Goal: Task Accomplishment & Management: Manage account settings

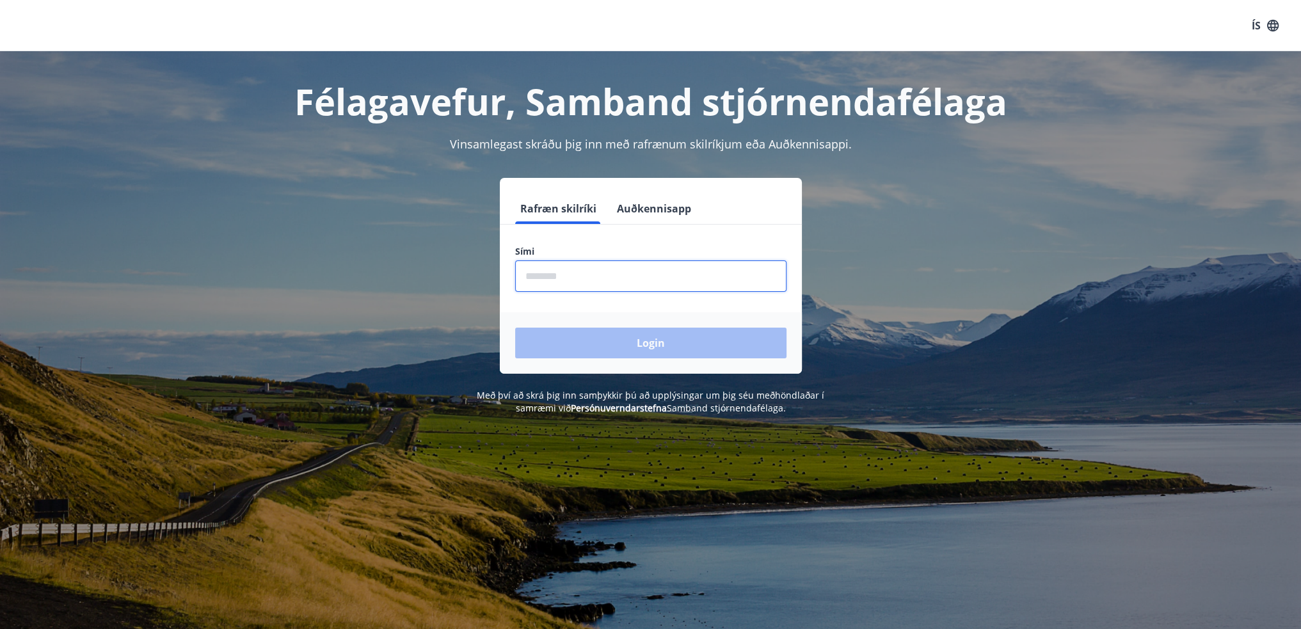
click at [599, 272] on input "phone" at bounding box center [650, 275] width 271 height 31
type input "********"
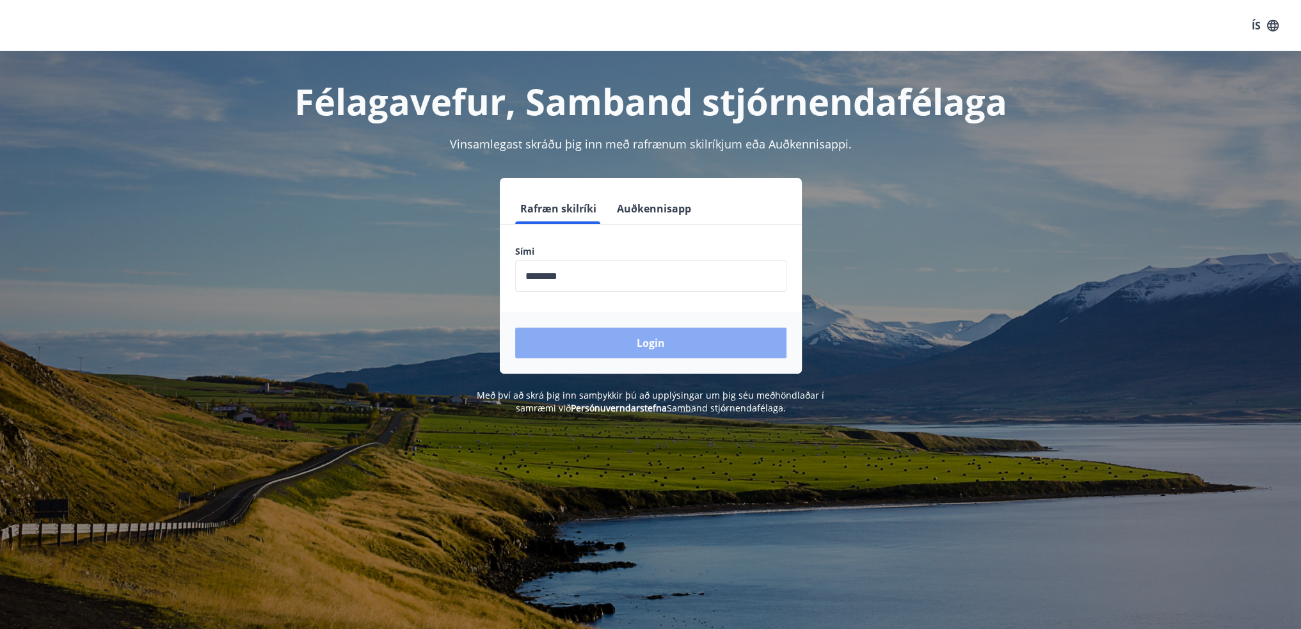
click at [628, 347] on button "Login" at bounding box center [650, 343] width 271 height 31
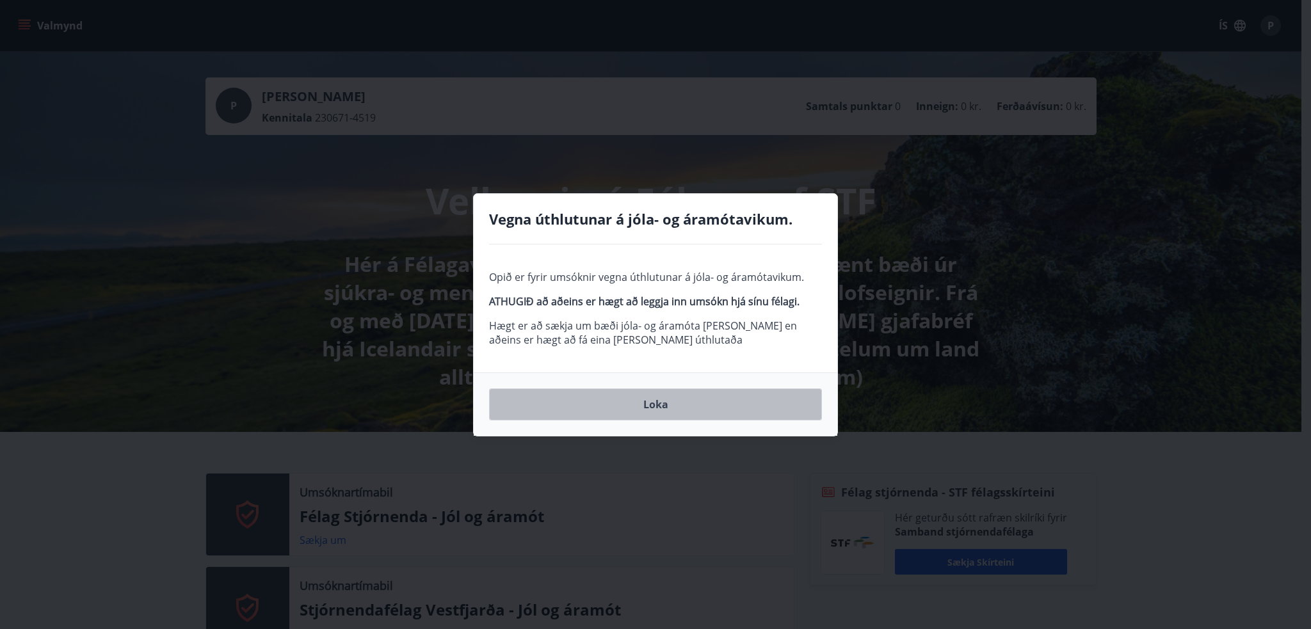
click at [656, 404] on button "Loka" at bounding box center [655, 404] width 333 height 32
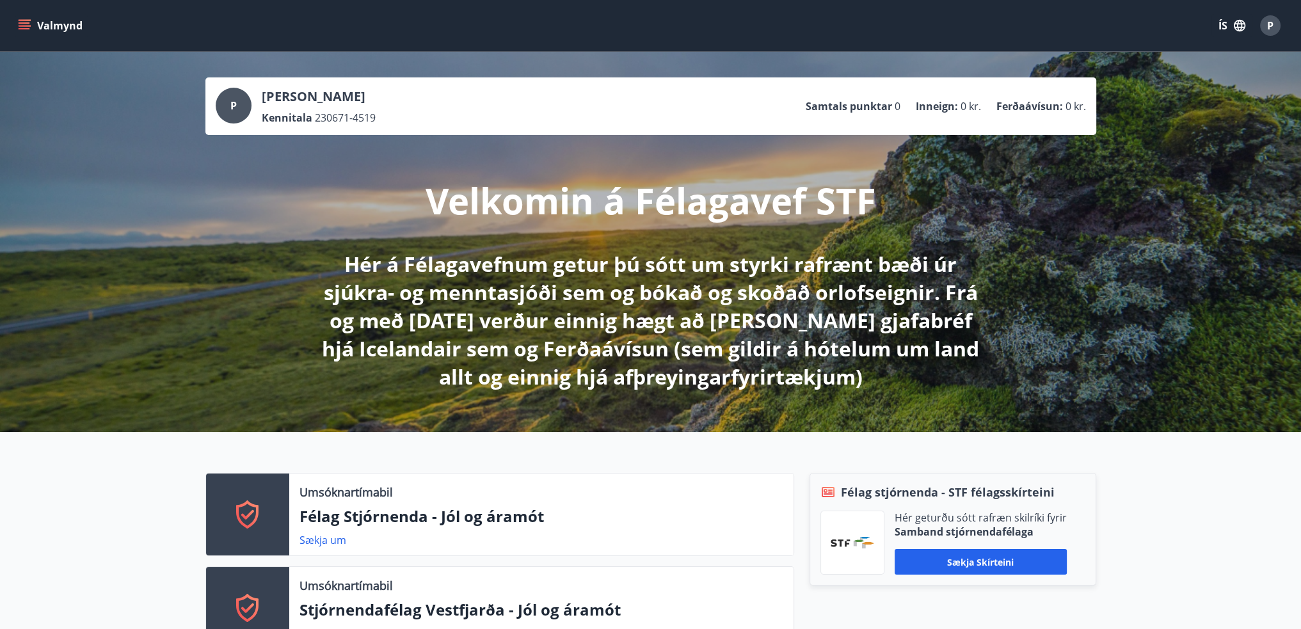
click at [20, 22] on icon "menu" at bounding box center [25, 22] width 12 height 1
click at [327, 33] on div "Valmynd ÍS P" at bounding box center [650, 25] width 1270 height 31
click at [1272, 21] on span "P" at bounding box center [1270, 26] width 6 height 14
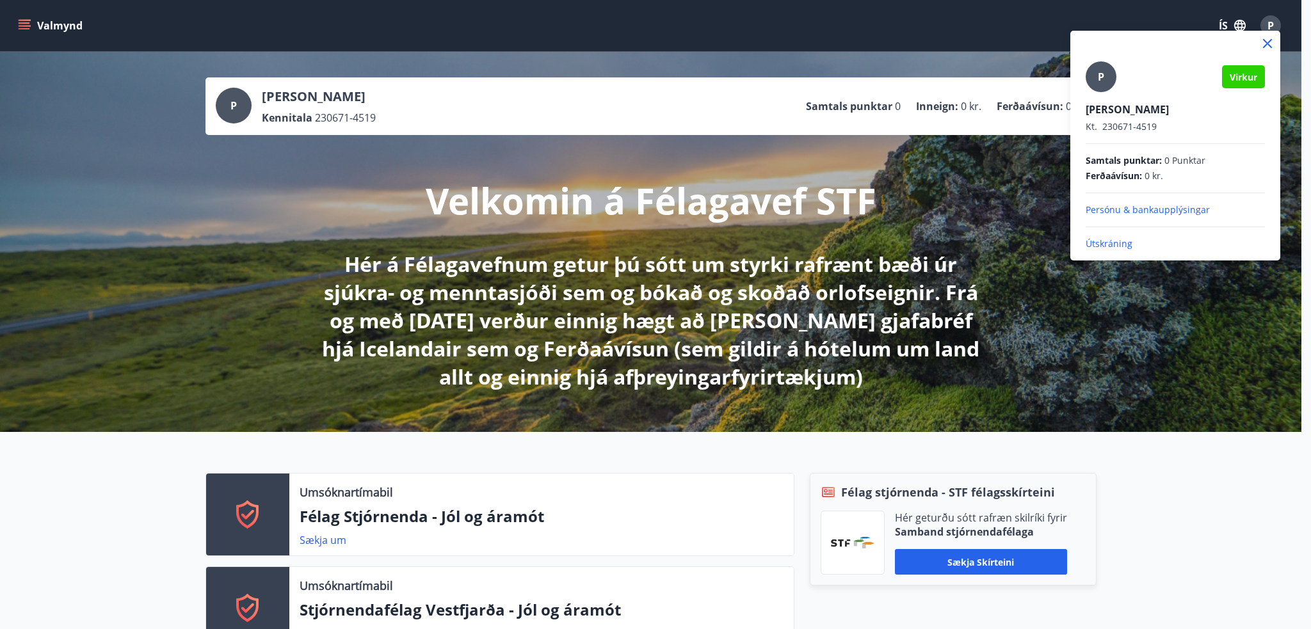
click at [1185, 212] on p "Persónu & bankaupplýsingar" at bounding box center [1174, 210] width 179 height 13
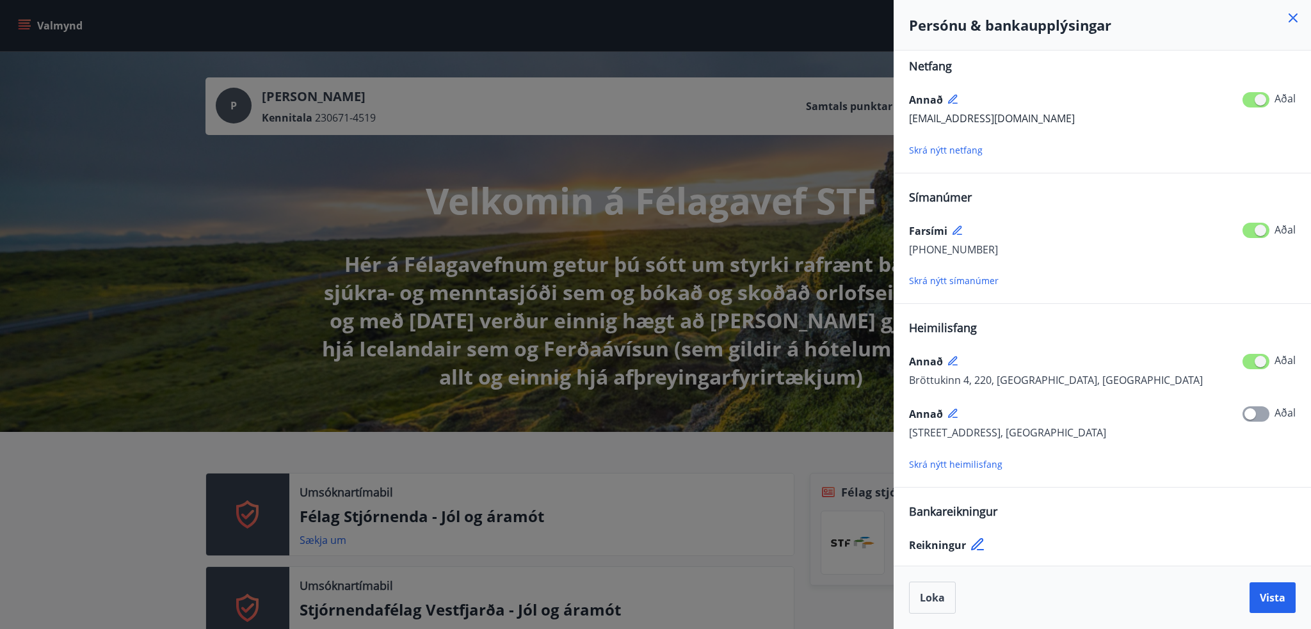
scroll to position [11, 0]
click at [953, 410] on icon at bounding box center [954, 412] width 12 height 12
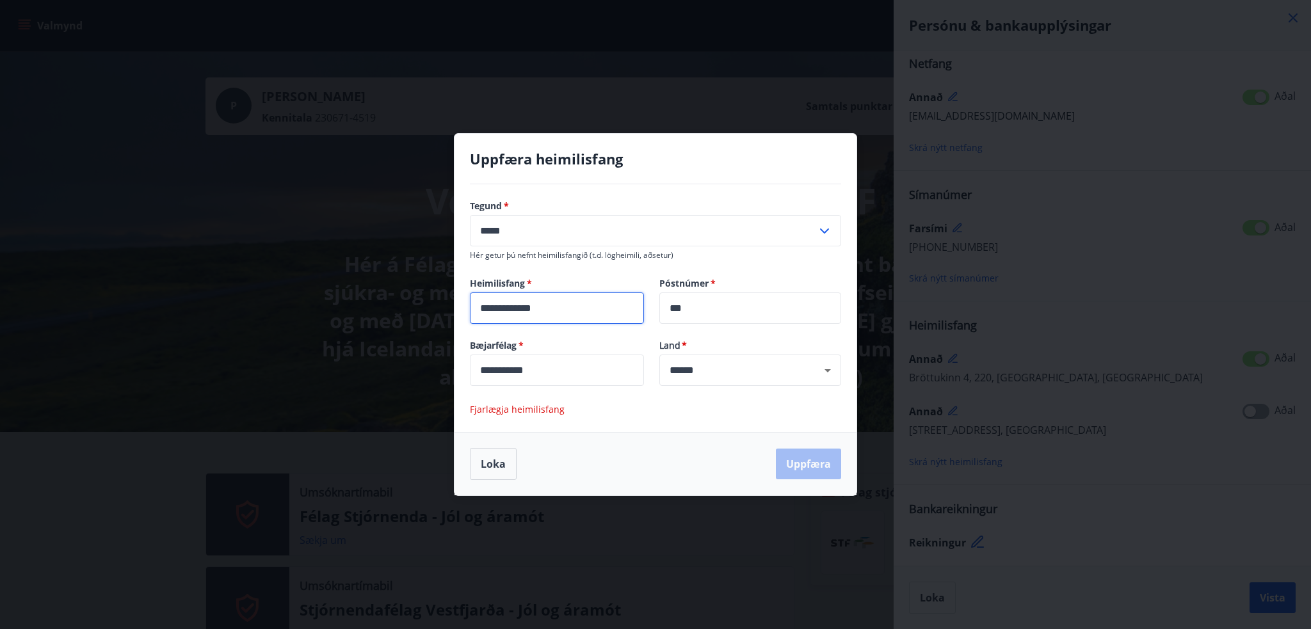
drag, startPoint x: 551, startPoint y: 305, endPoint x: 460, endPoint y: 301, distance: 91.6
click at [460, 301] on div "**********" at bounding box center [655, 308] width 402 height 248
click at [509, 411] on span "Fjarlægja heimilisfang" at bounding box center [517, 409] width 95 height 12
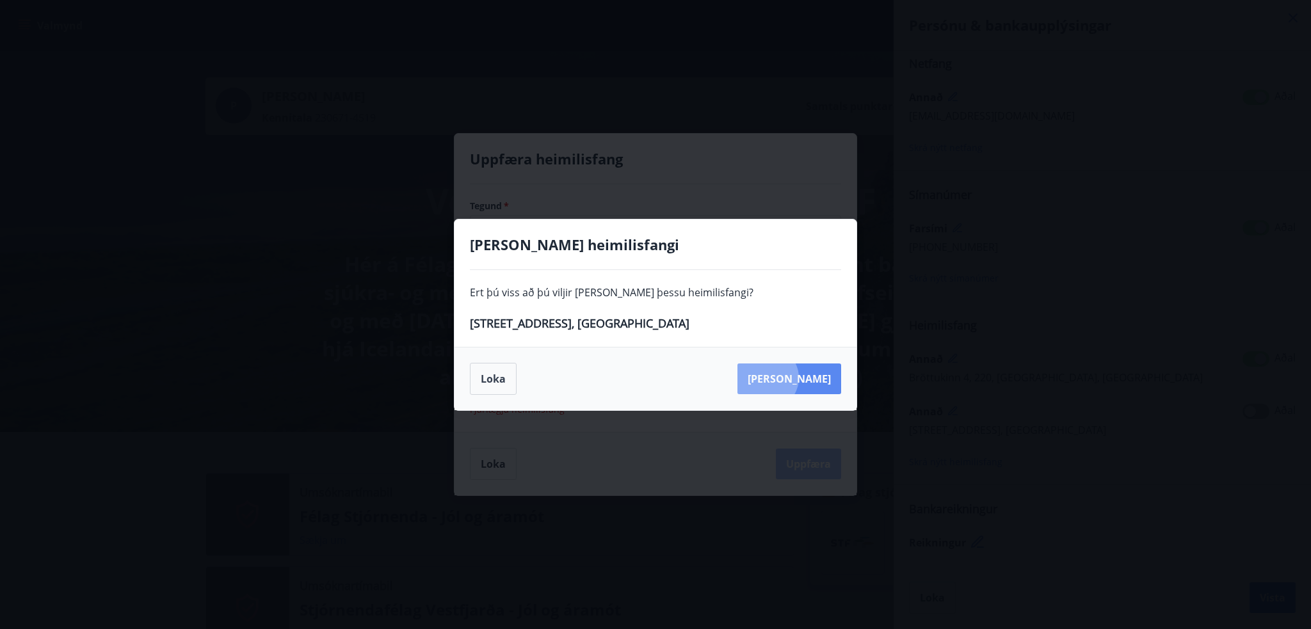
click at [825, 378] on button "[PERSON_NAME]" at bounding box center [789, 379] width 104 height 31
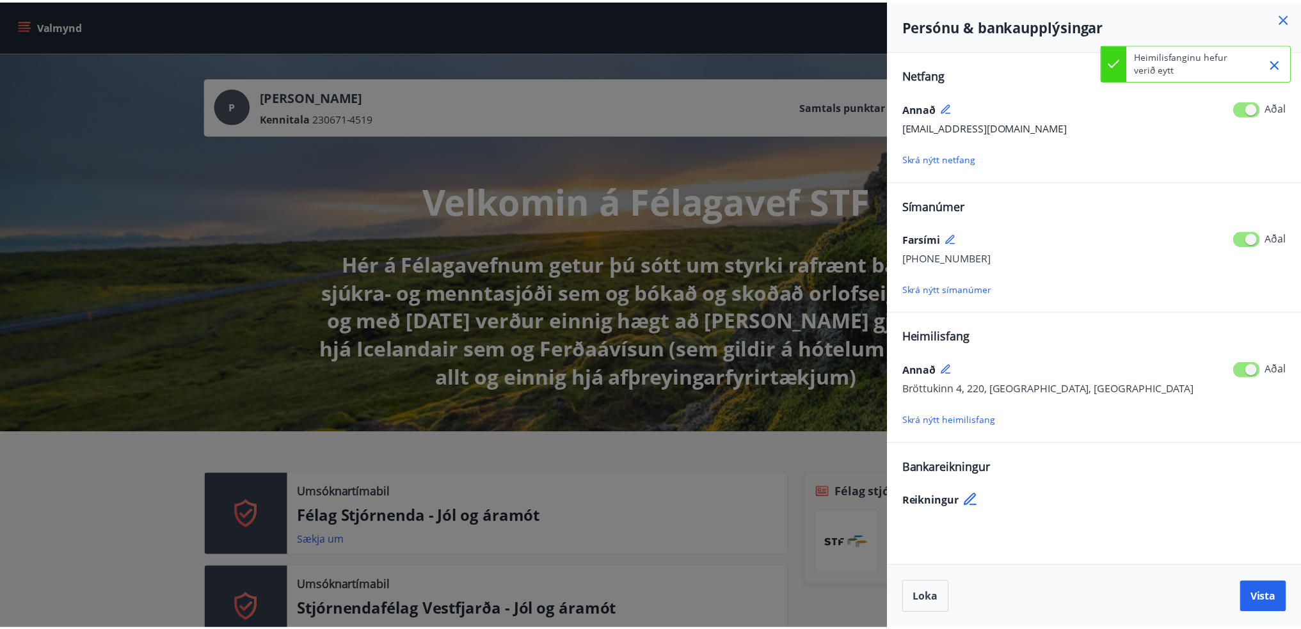
scroll to position [0, 0]
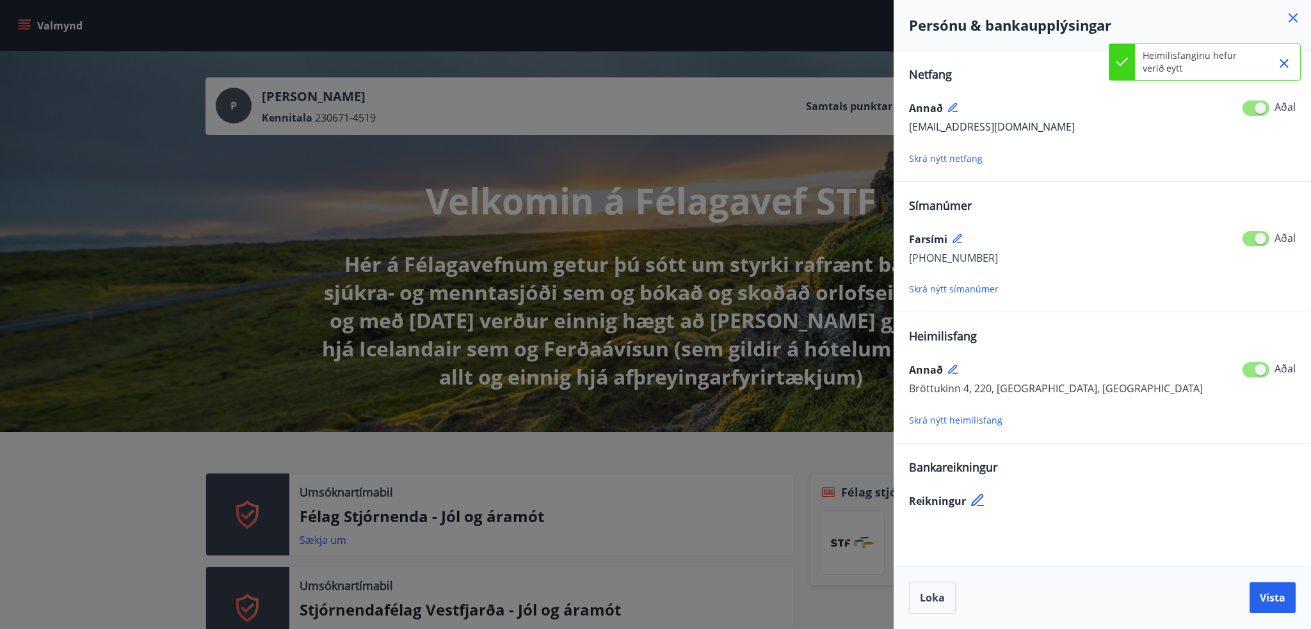
click at [980, 500] on icon at bounding box center [978, 500] width 15 height 15
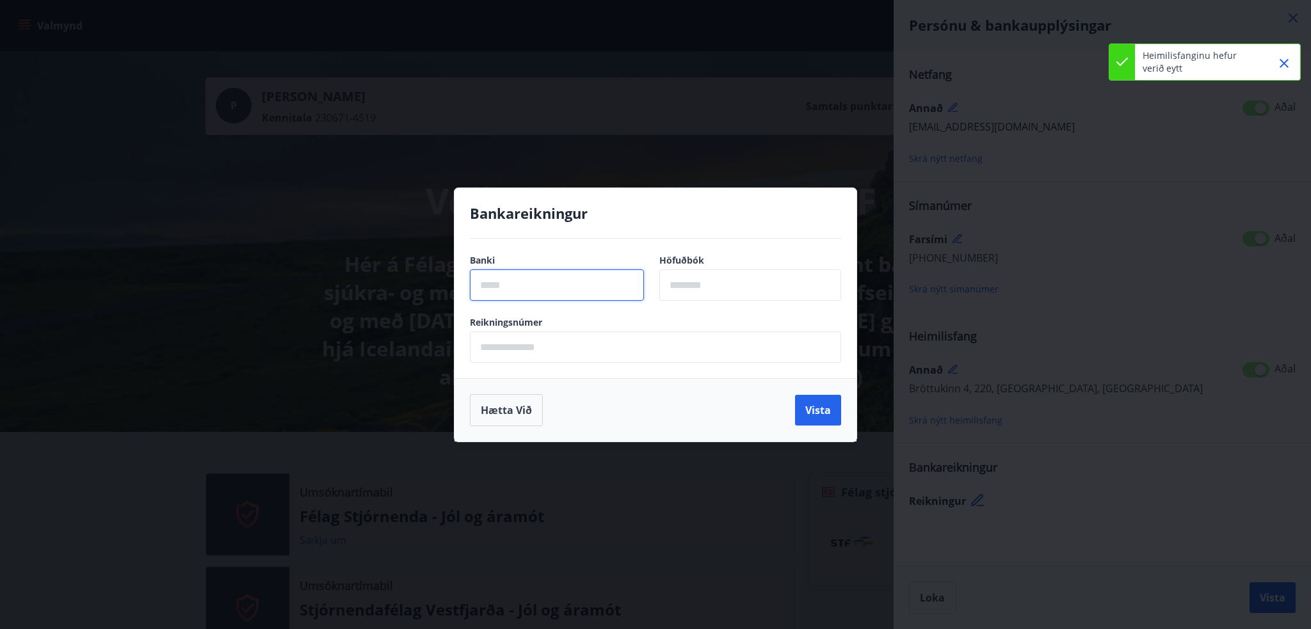
drag, startPoint x: 518, startPoint y: 289, endPoint x: 509, endPoint y: 291, distance: 9.3
click at [509, 291] on input "text" at bounding box center [557, 284] width 174 height 31
type input "****"
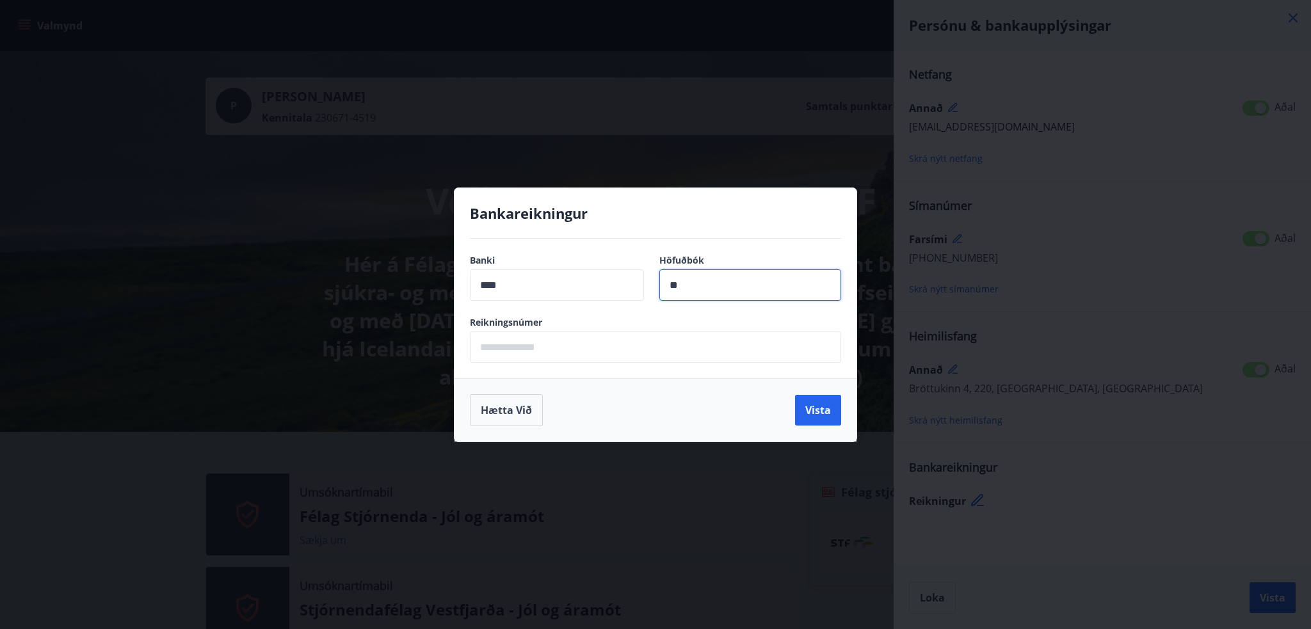
type input "**"
type input "******"
click at [834, 406] on button "Vista" at bounding box center [818, 410] width 46 height 31
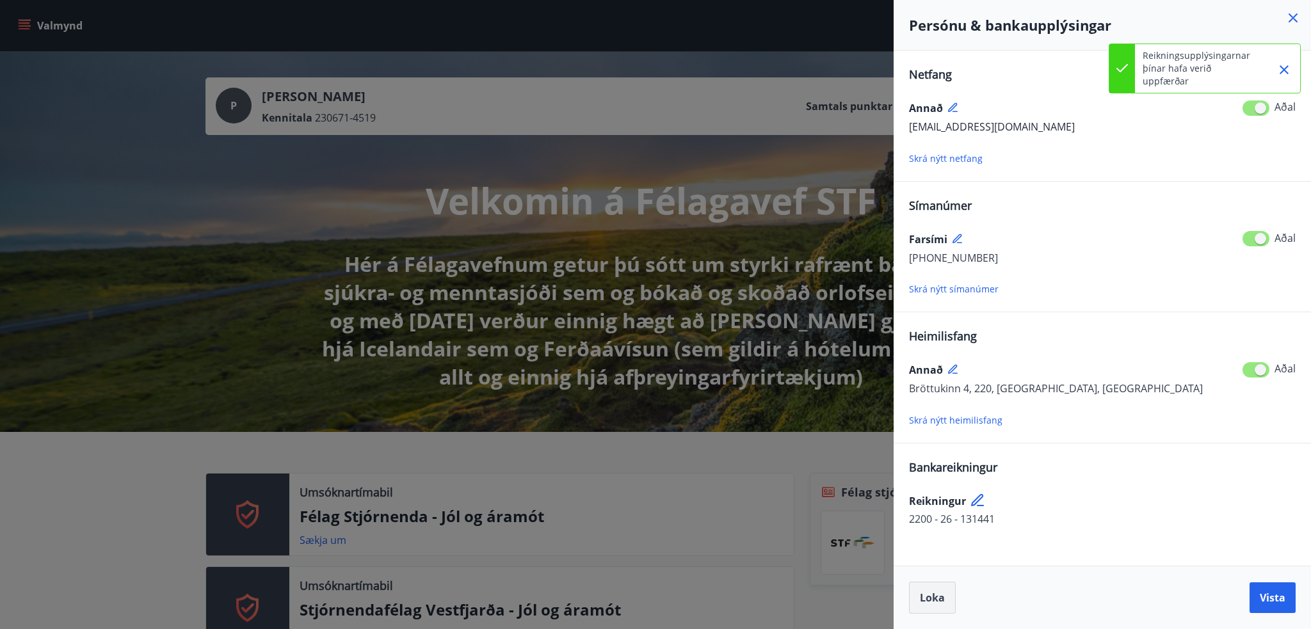
click at [932, 590] on button "Loka" at bounding box center [932, 598] width 47 height 32
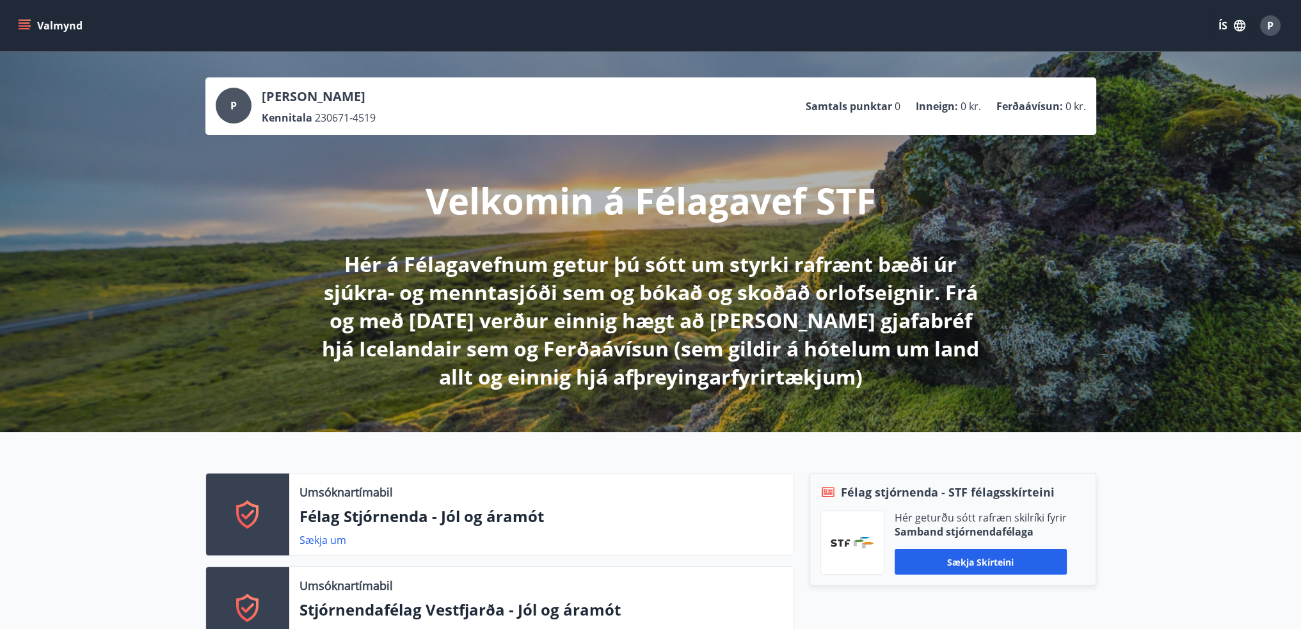
click at [234, 109] on span "P" at bounding box center [233, 106] width 6 height 14
click at [1275, 21] on div "P" at bounding box center [1270, 25] width 20 height 20
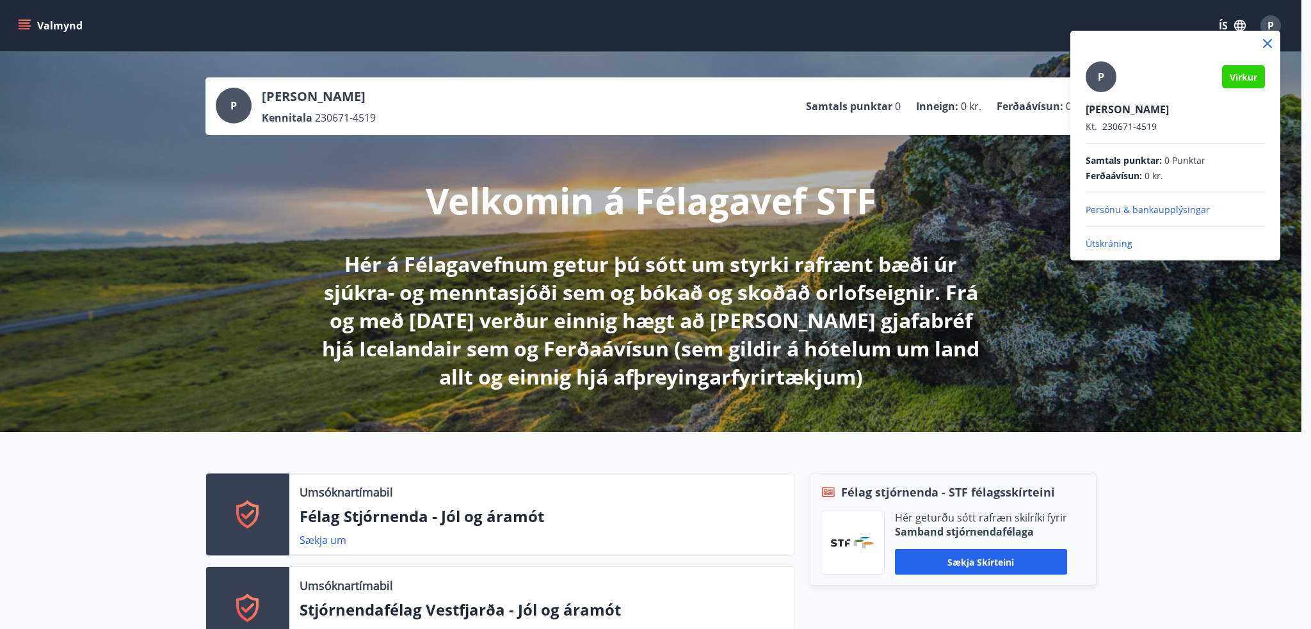
click at [665, 471] on div at bounding box center [655, 314] width 1311 height 629
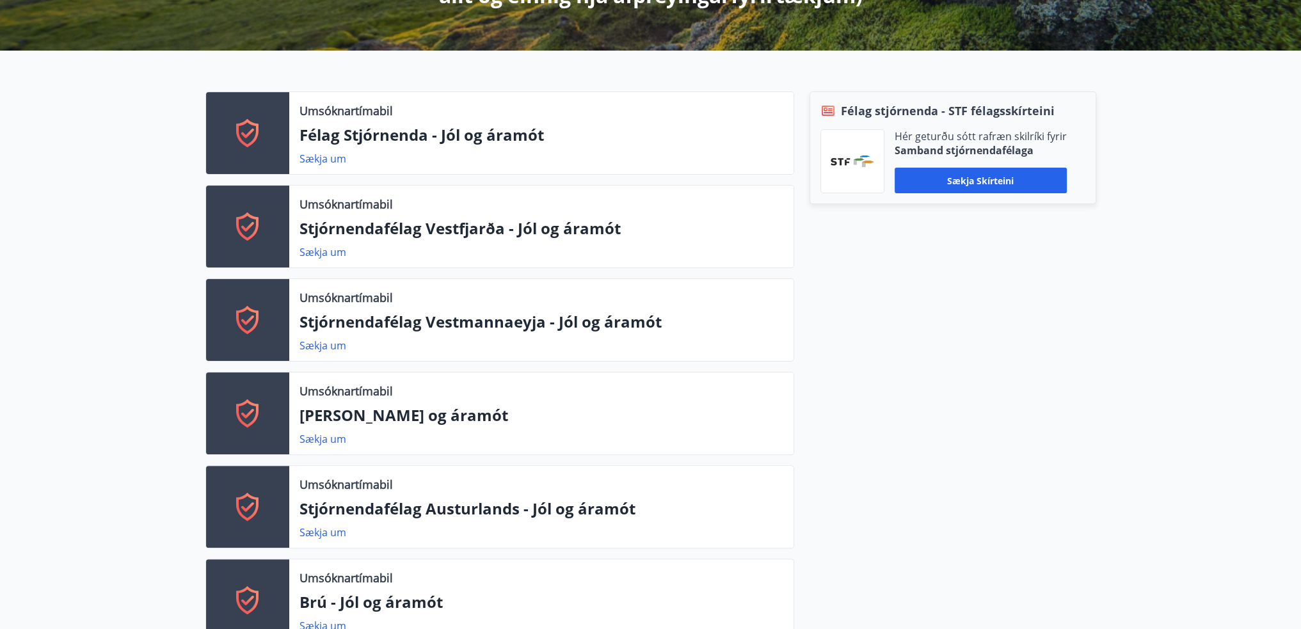
scroll to position [384, 0]
